Goal: Task Accomplishment & Management: Manage account settings

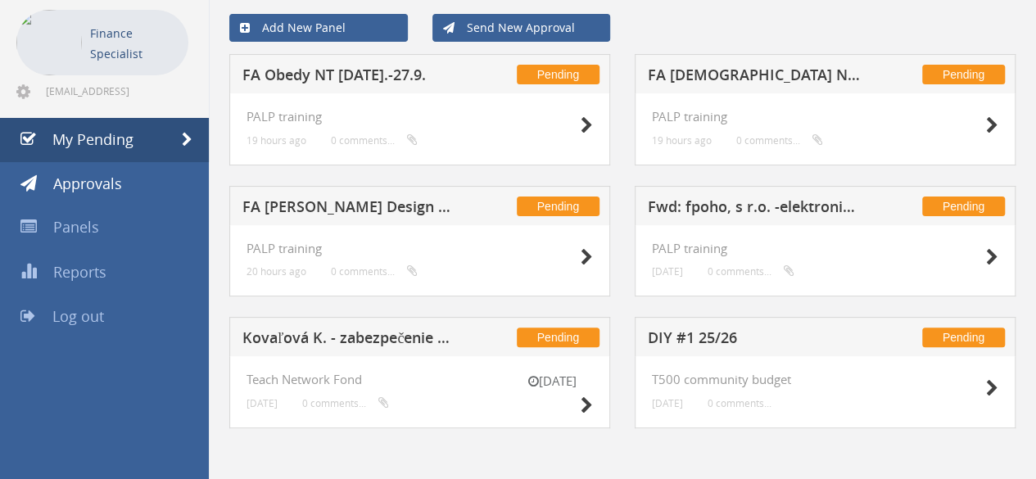
click at [761, 205] on h5 "Fwd: fpoho, s r.o. -elektronická faktúra č.3025314806 za produkty" at bounding box center [754, 209] width 213 height 20
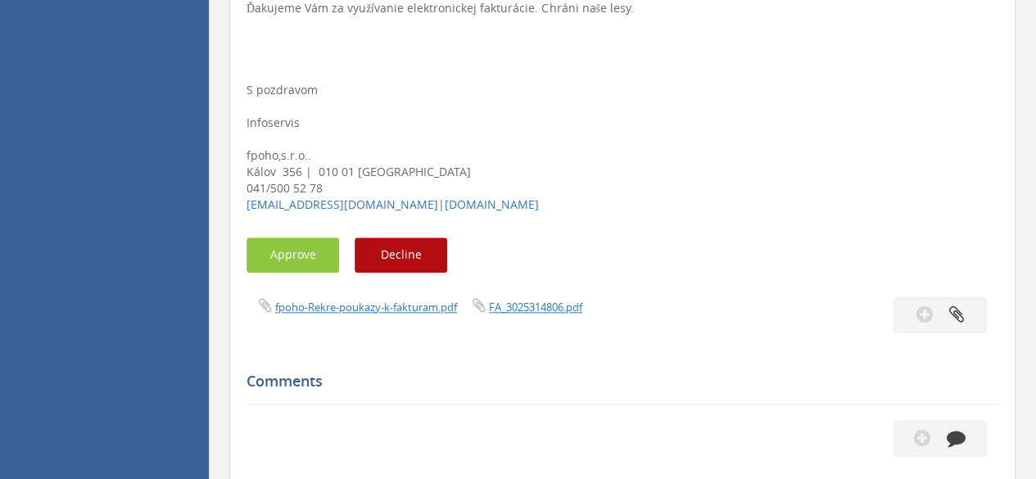
scroll to position [892, 0]
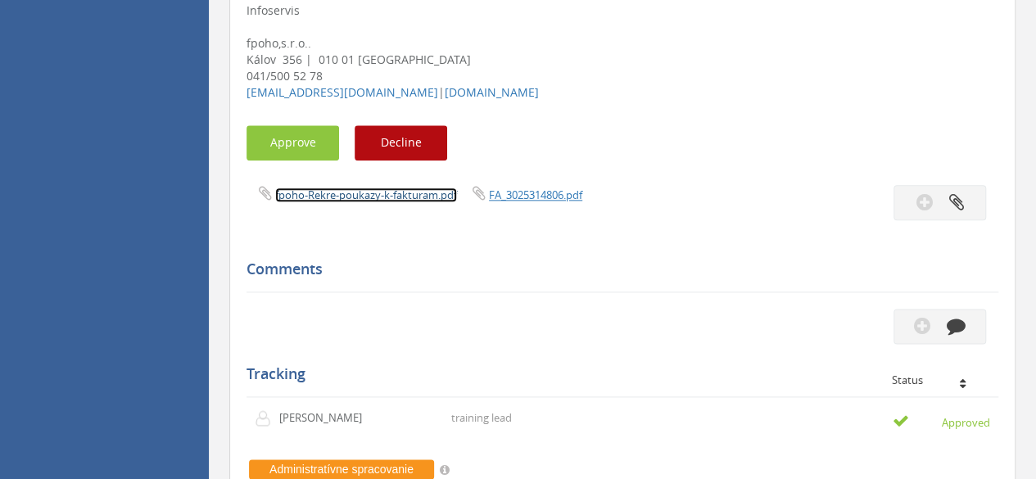
click at [408, 196] on link "fpoho-Rekre-poukazy-k-fakturam.pdf" at bounding box center [366, 194] width 182 height 15
click at [529, 193] on link "FA_3025314806.pdf" at bounding box center [535, 194] width 93 height 15
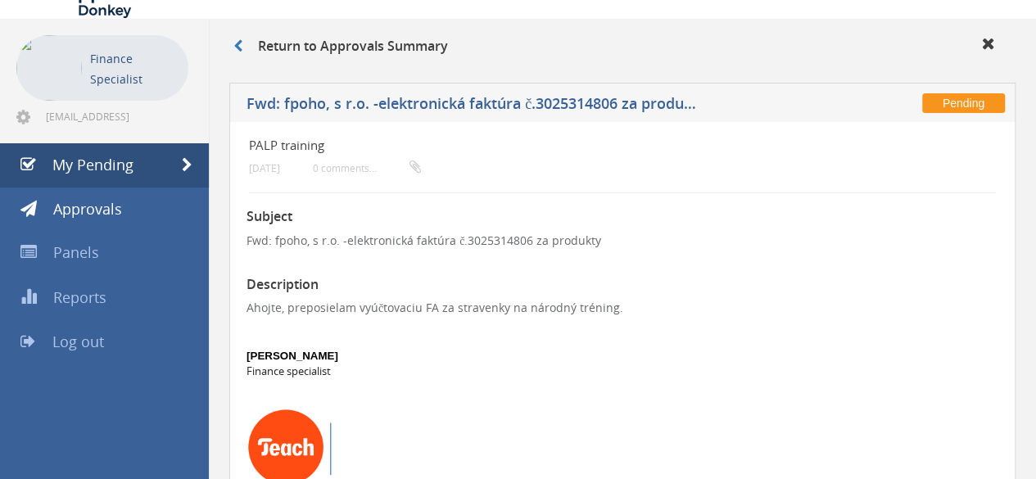
scroll to position [0, 0]
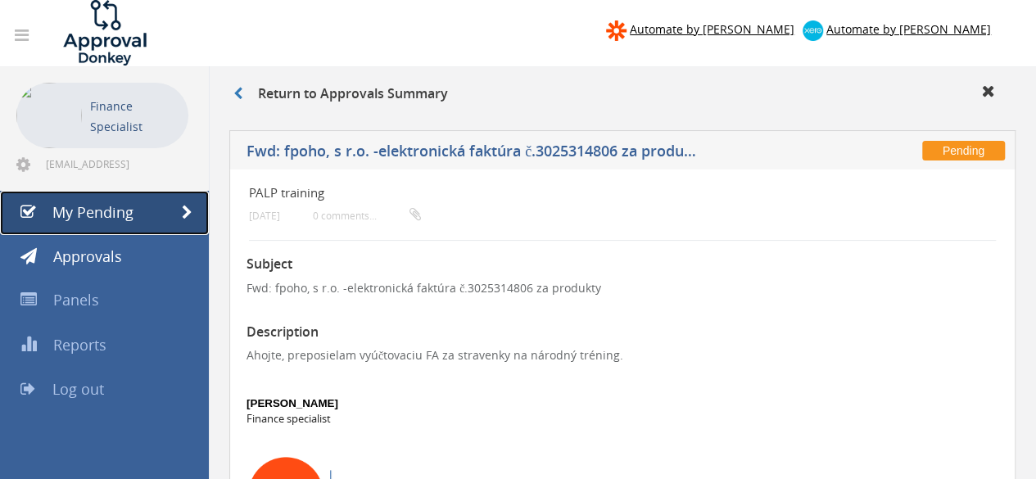
click at [152, 217] on link "My Pending" at bounding box center [104, 213] width 209 height 44
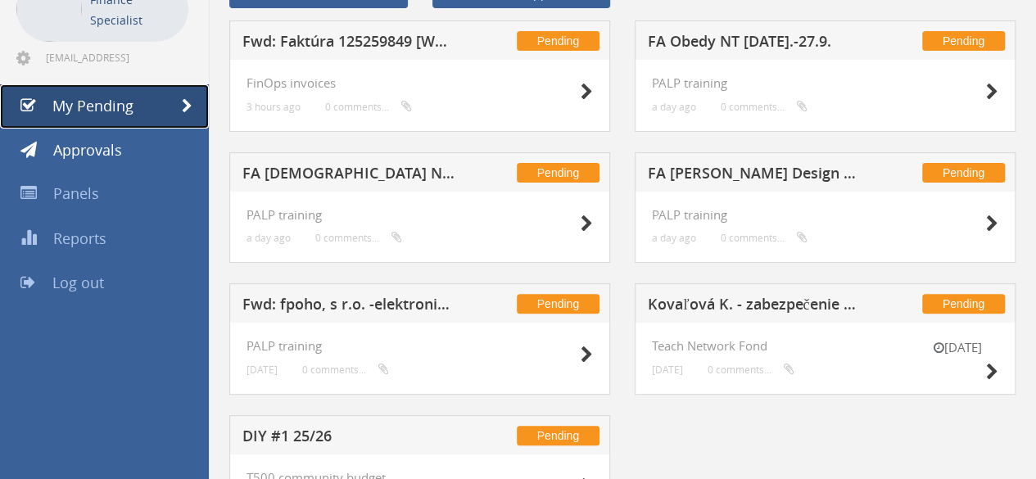
scroll to position [82, 0]
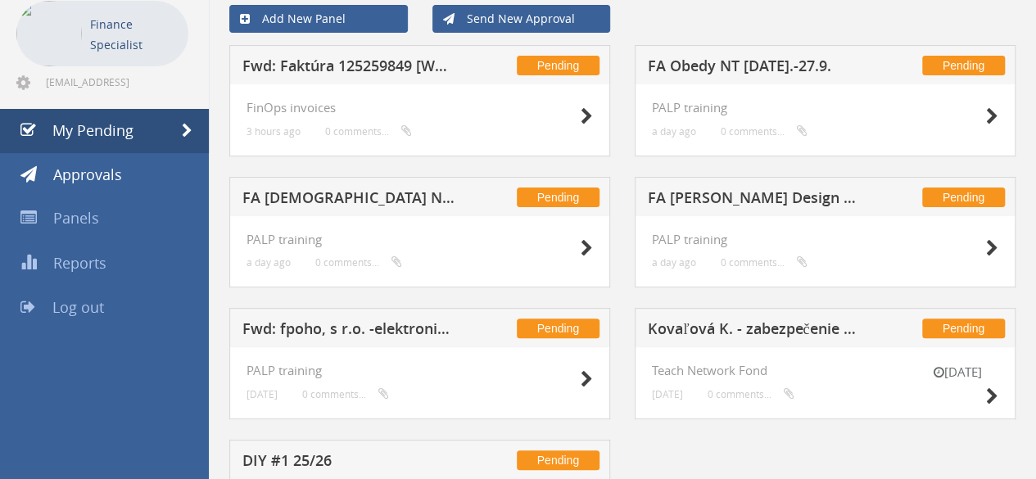
click at [696, 195] on h5 "FA [PERSON_NAME] Design Thinking - NT Sept." at bounding box center [754, 200] width 213 height 20
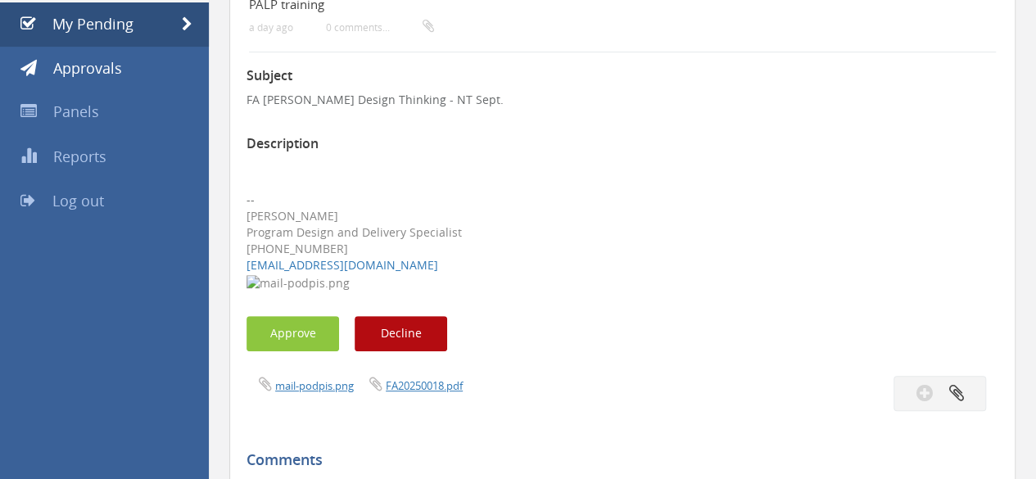
scroll to position [164, 0]
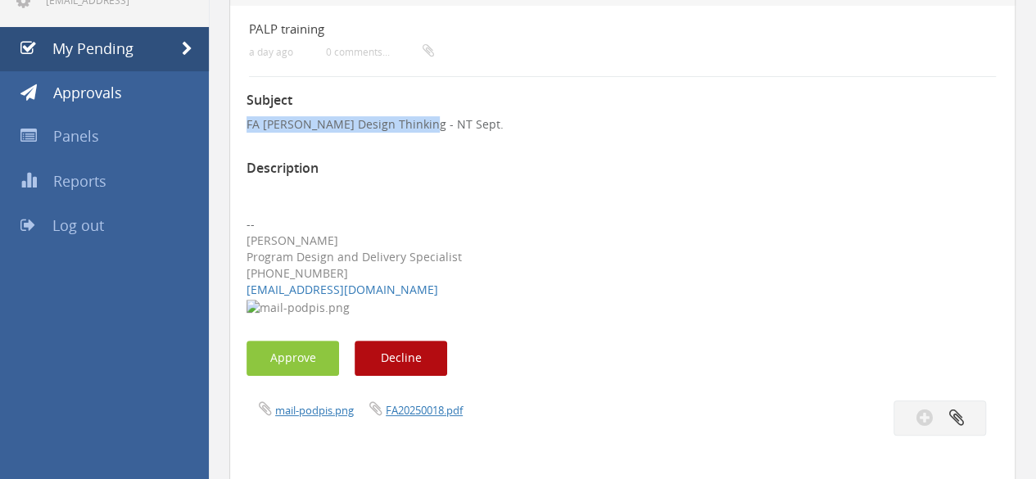
drag, startPoint x: 246, startPoint y: 125, endPoint x: 422, endPoint y: 124, distance: 176.8
copy p "FA [PERSON_NAME] Design Thinking"
click at [409, 408] on link "FA20250018.pdf" at bounding box center [424, 410] width 77 height 15
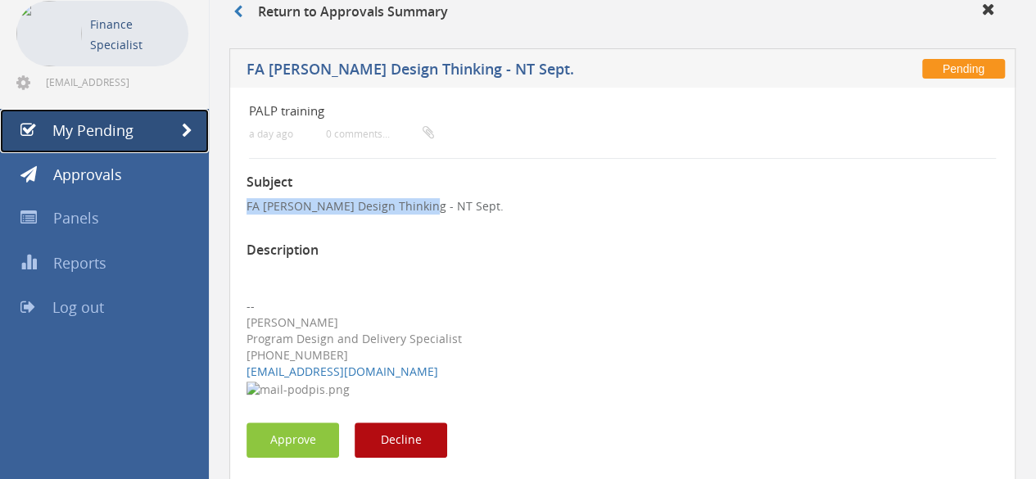
click at [132, 127] on span "My Pending" at bounding box center [92, 130] width 81 height 20
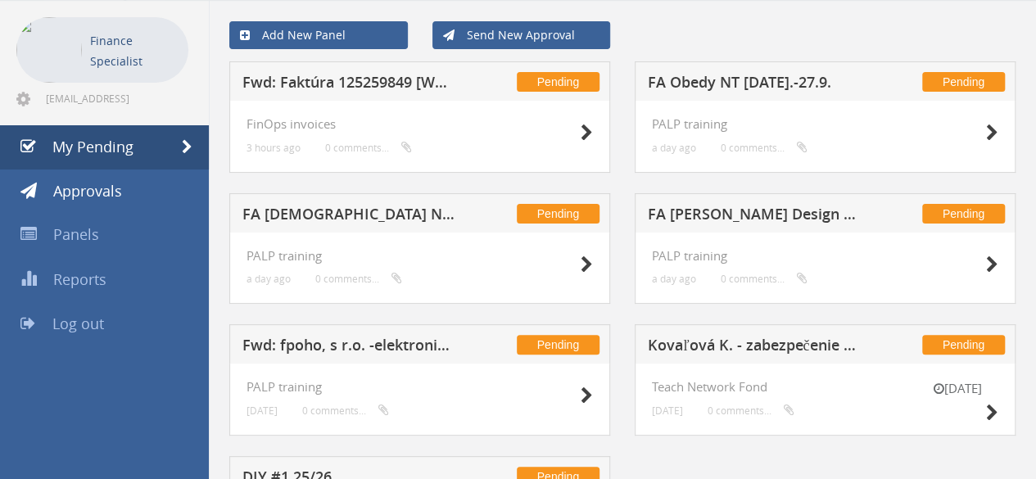
click at [329, 212] on h5 "FA [DEMOGRAPHIC_DATA] NT [DATE].-27.9. + zmluva + alt. CP" at bounding box center [348, 216] width 213 height 20
